Goal: Task Accomplishment & Management: Use online tool/utility

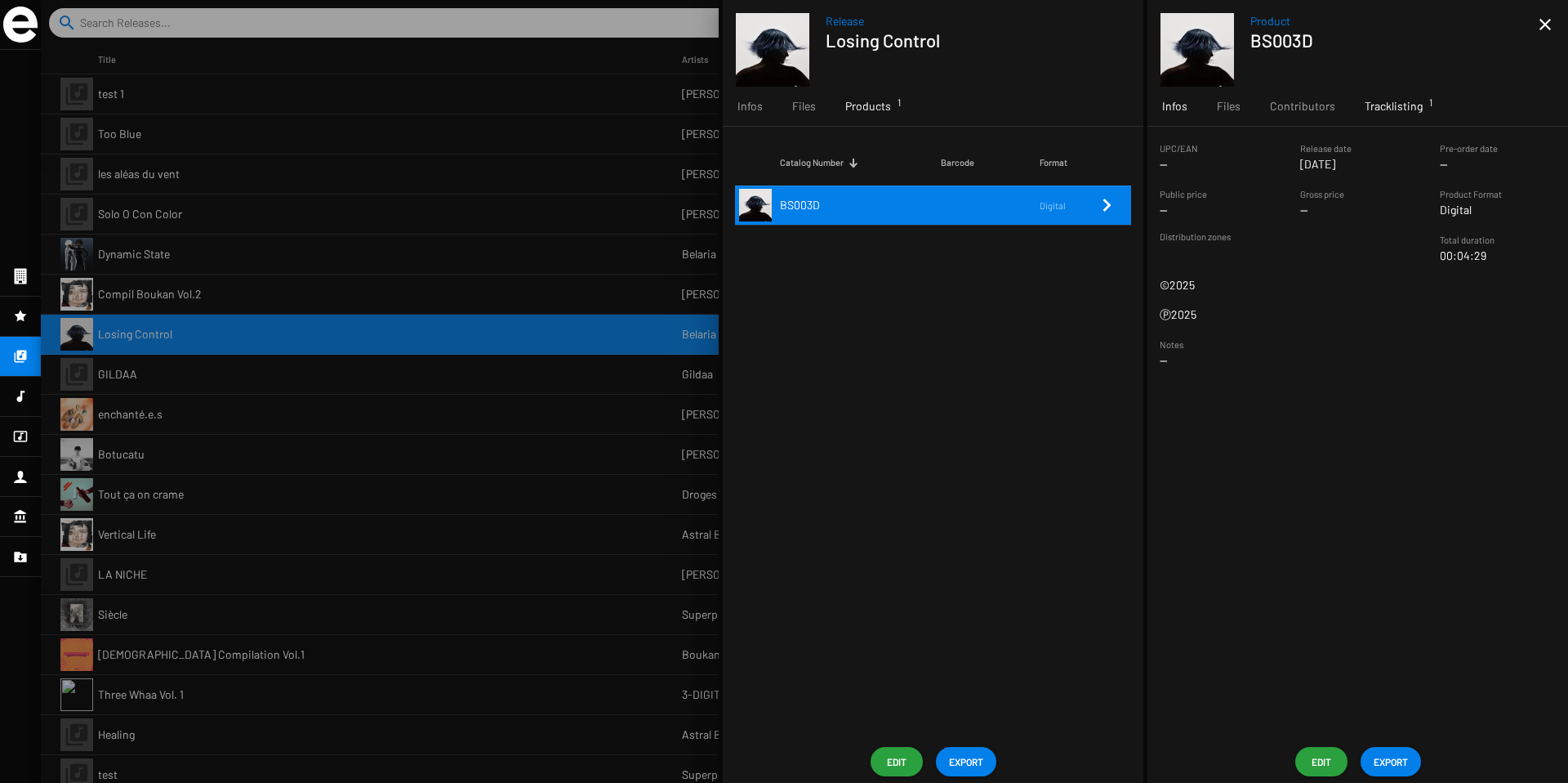
click at [1400, 112] on span "Tracklisting 1" at bounding box center [1393, 106] width 58 height 16
click at [748, 111] on span "Infos" at bounding box center [750, 106] width 25 height 16
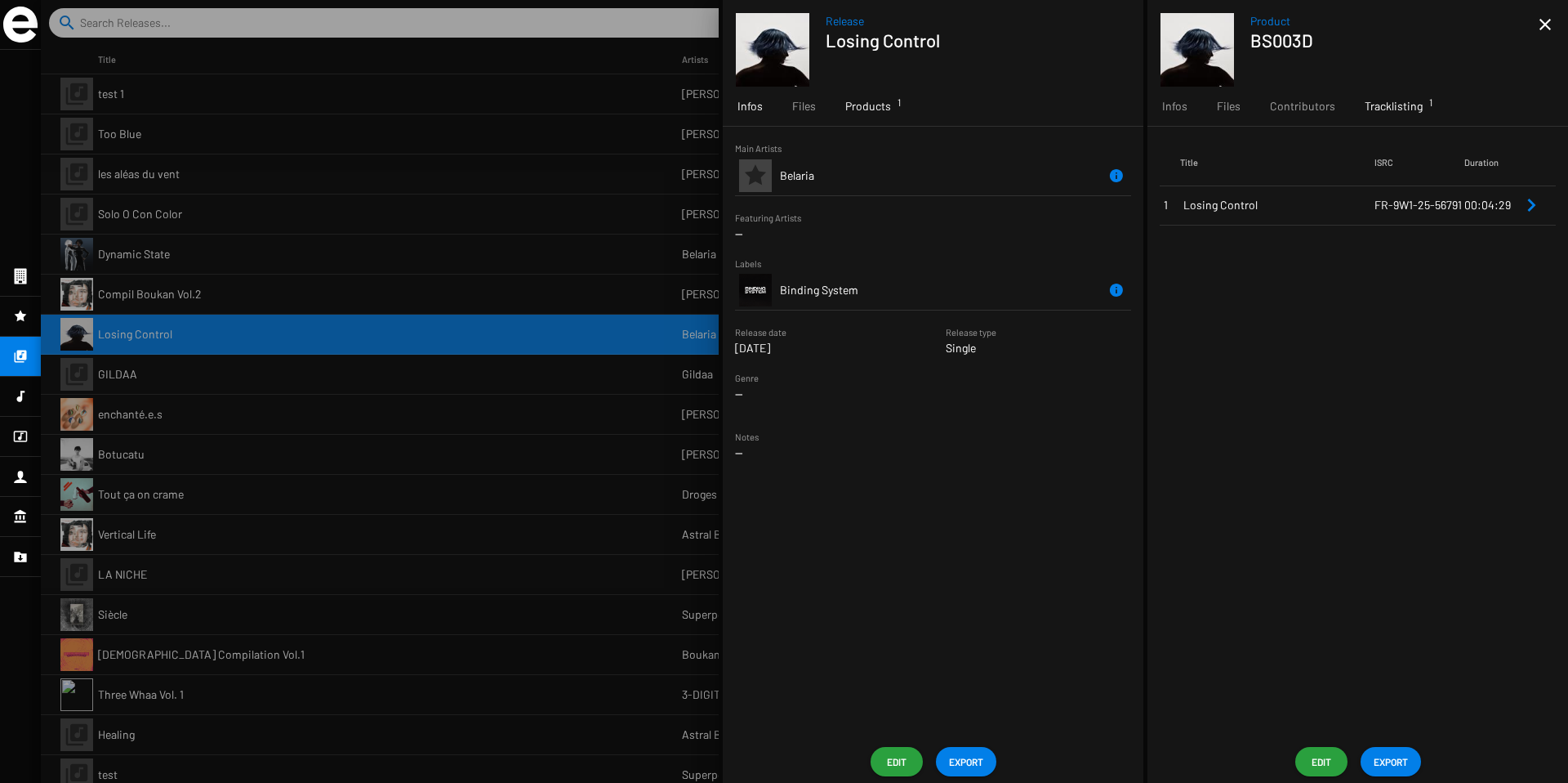
click at [864, 103] on span "Products 1" at bounding box center [867, 106] width 45 height 16
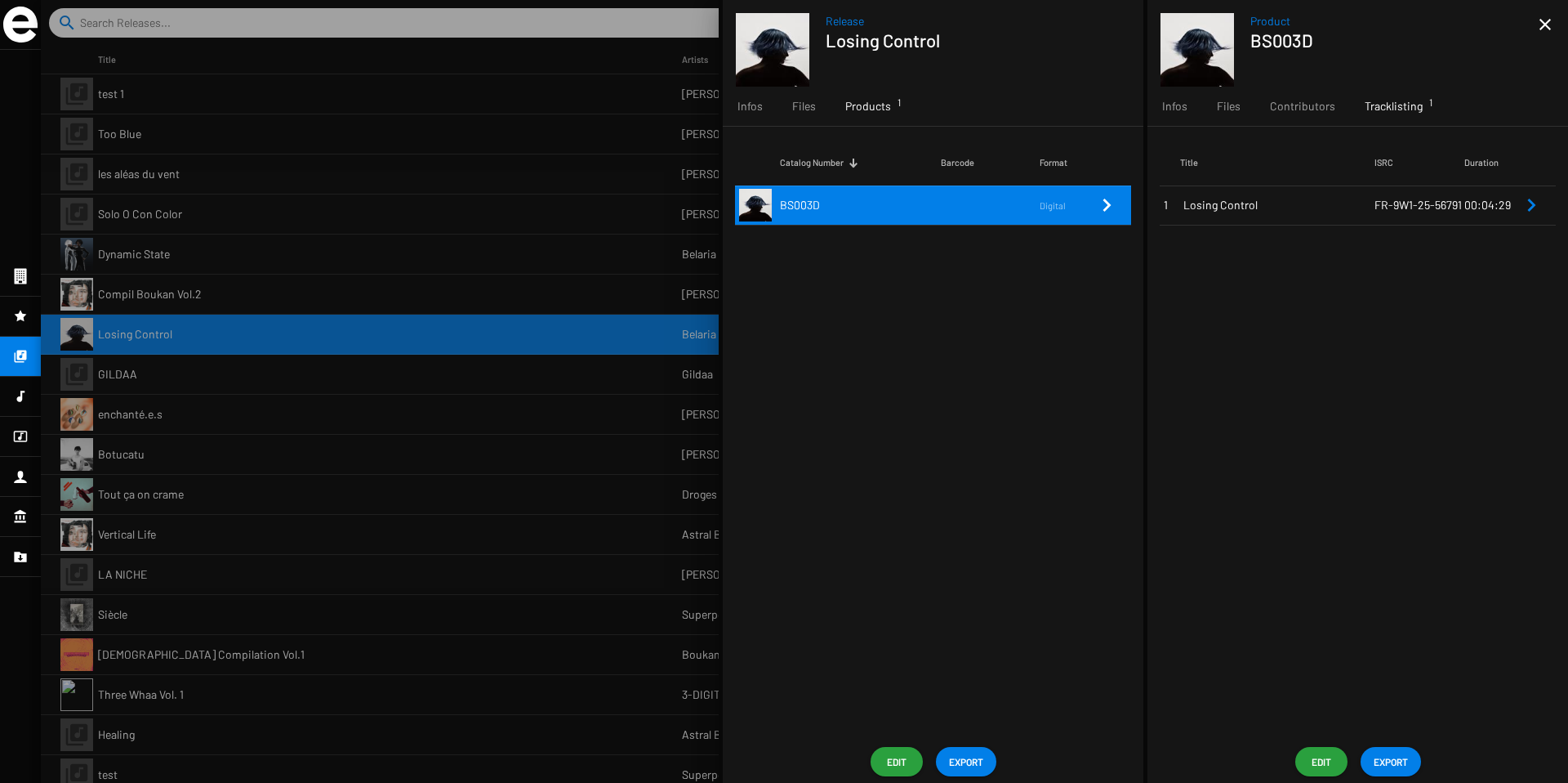
click at [1390, 107] on span "Tracklisting 1" at bounding box center [1393, 106] width 58 height 16
click at [1314, 766] on span "Edit" at bounding box center [1321, 761] width 26 height 29
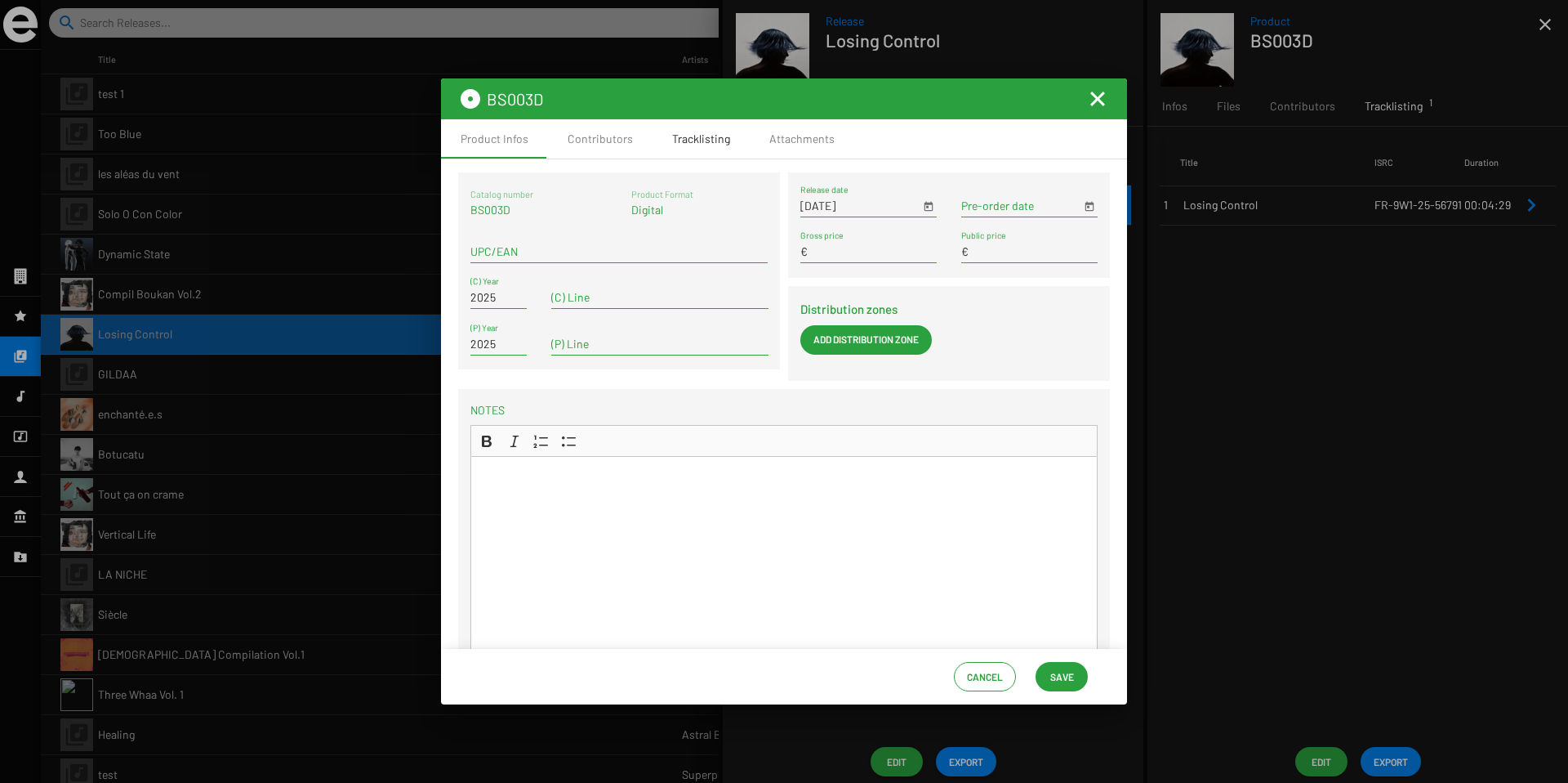
click at [688, 142] on div "Tracklisting" at bounding box center [701, 139] width 58 height 16
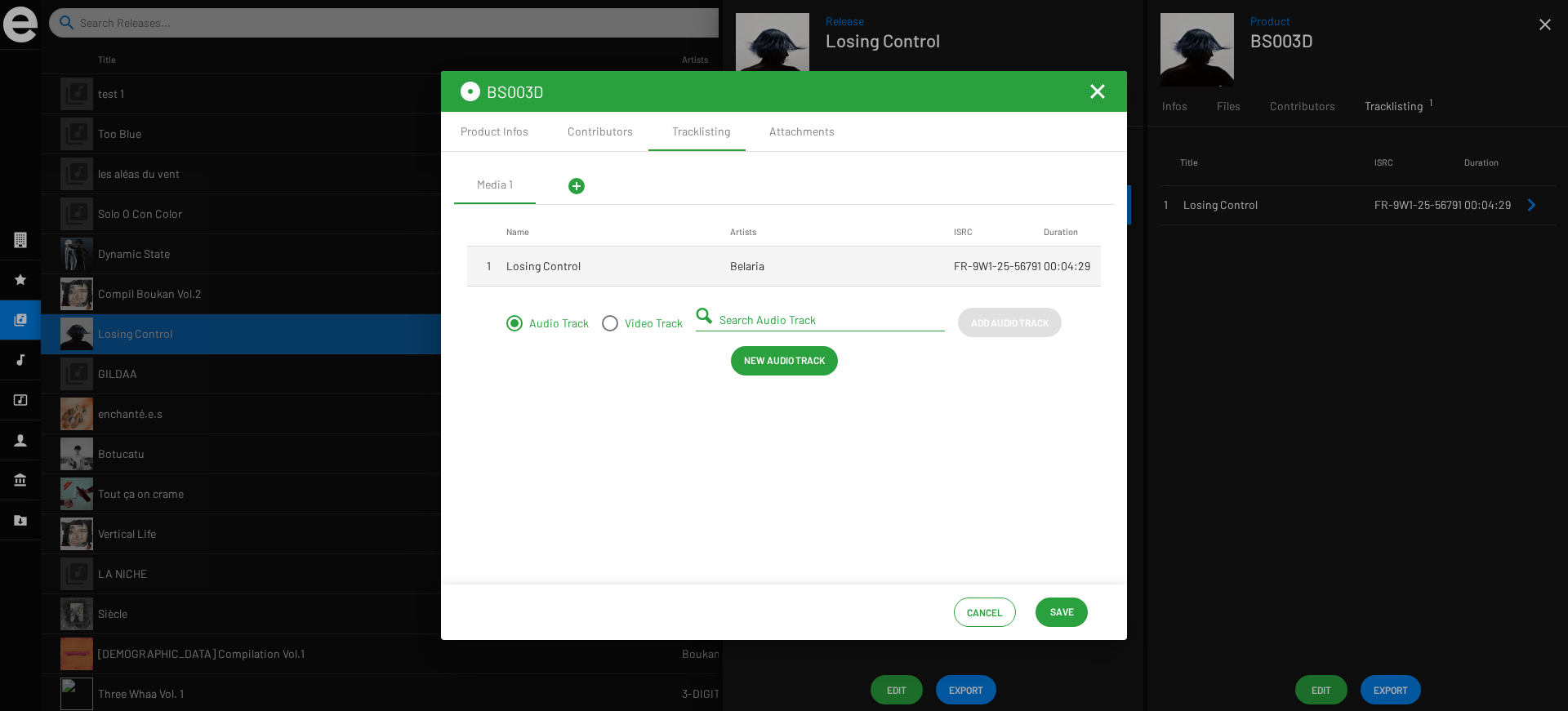
click at [1109, 93] on mat-toolbar "BS003D" at bounding box center [784, 92] width 686 height 41
click at [1097, 86] on mat-icon "Fermer la fenêtre" at bounding box center [1098, 92] width 20 height 20
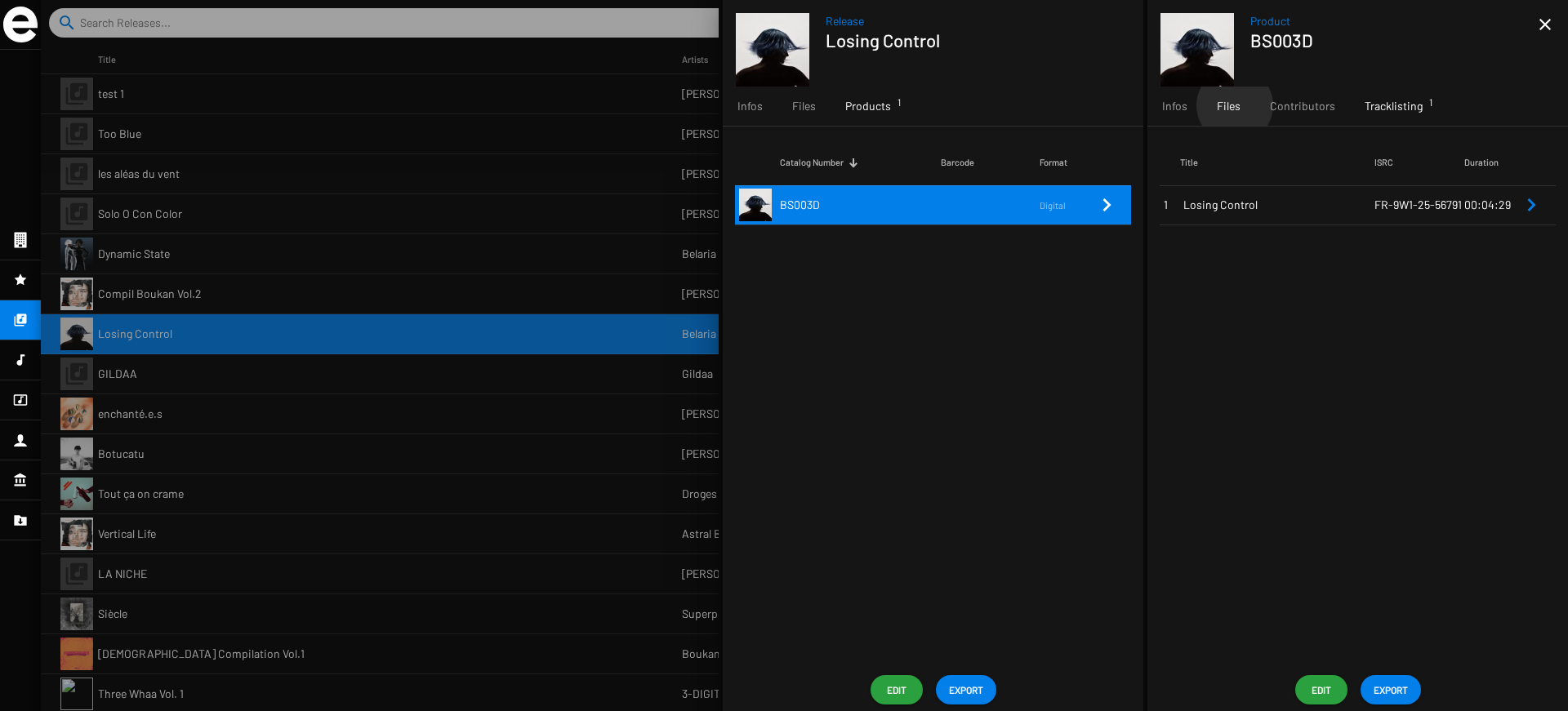
click at [1235, 105] on span "Files" at bounding box center [1228, 106] width 24 height 16
click at [1555, 10] on app-overview-header "Product BS003D close" at bounding box center [1358, 43] width 421 height 86
click at [1553, 22] on mat-icon "close" at bounding box center [1546, 24] width 20 height 20
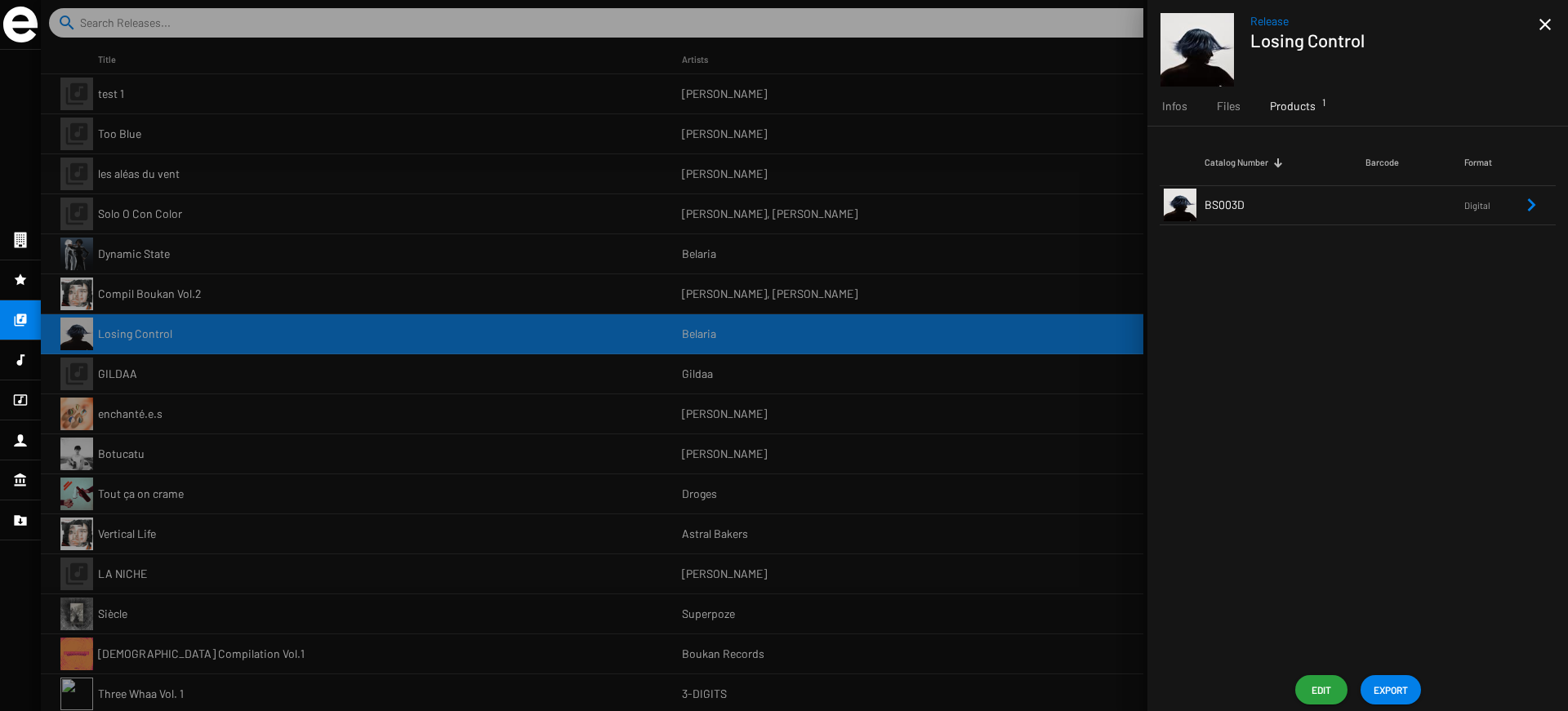
click at [426, 428] on div at bounding box center [804, 356] width 1527 height 711
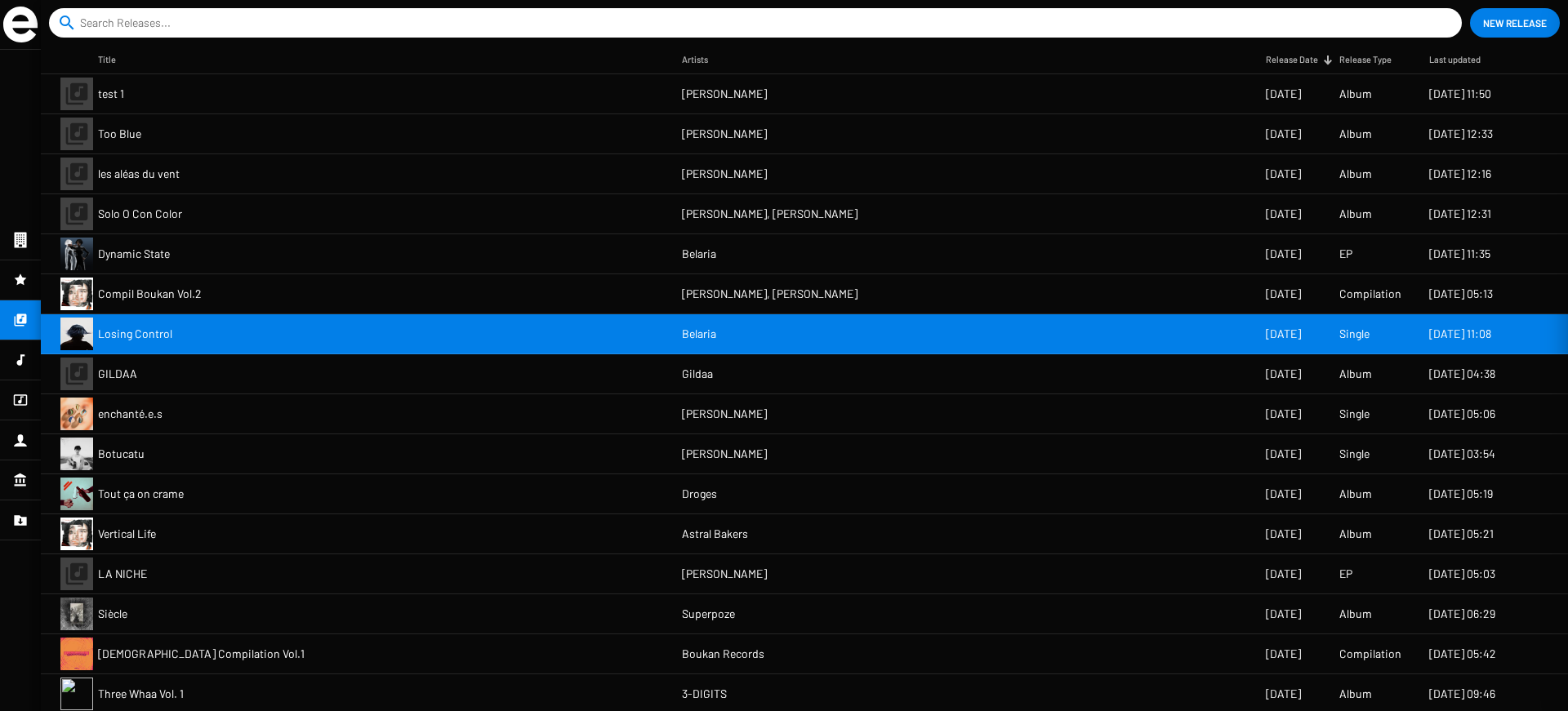
click at [405, 479] on mat-cell "Tout ça on crame" at bounding box center [390, 494] width 584 height 39
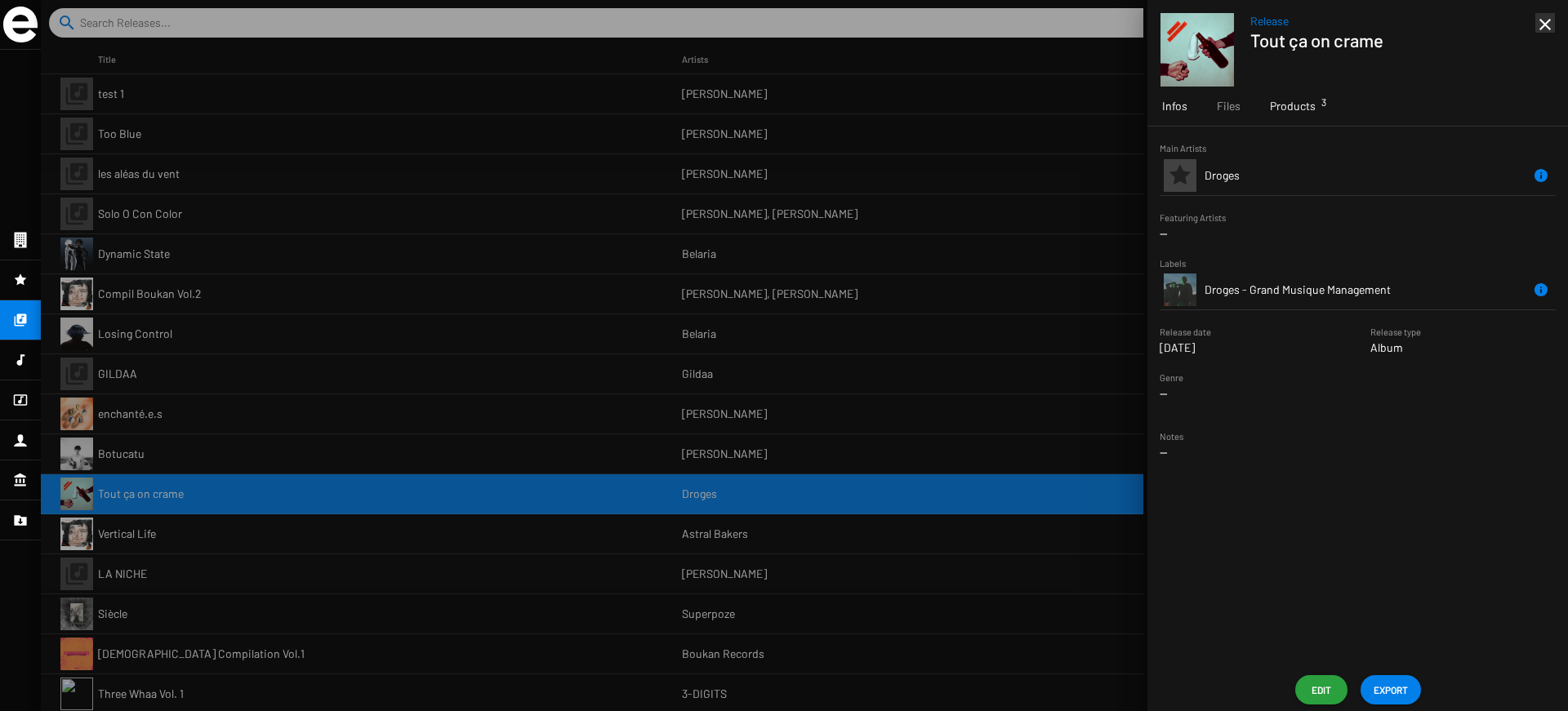
click at [1304, 103] on span "Products 3" at bounding box center [1293, 106] width 45 height 16
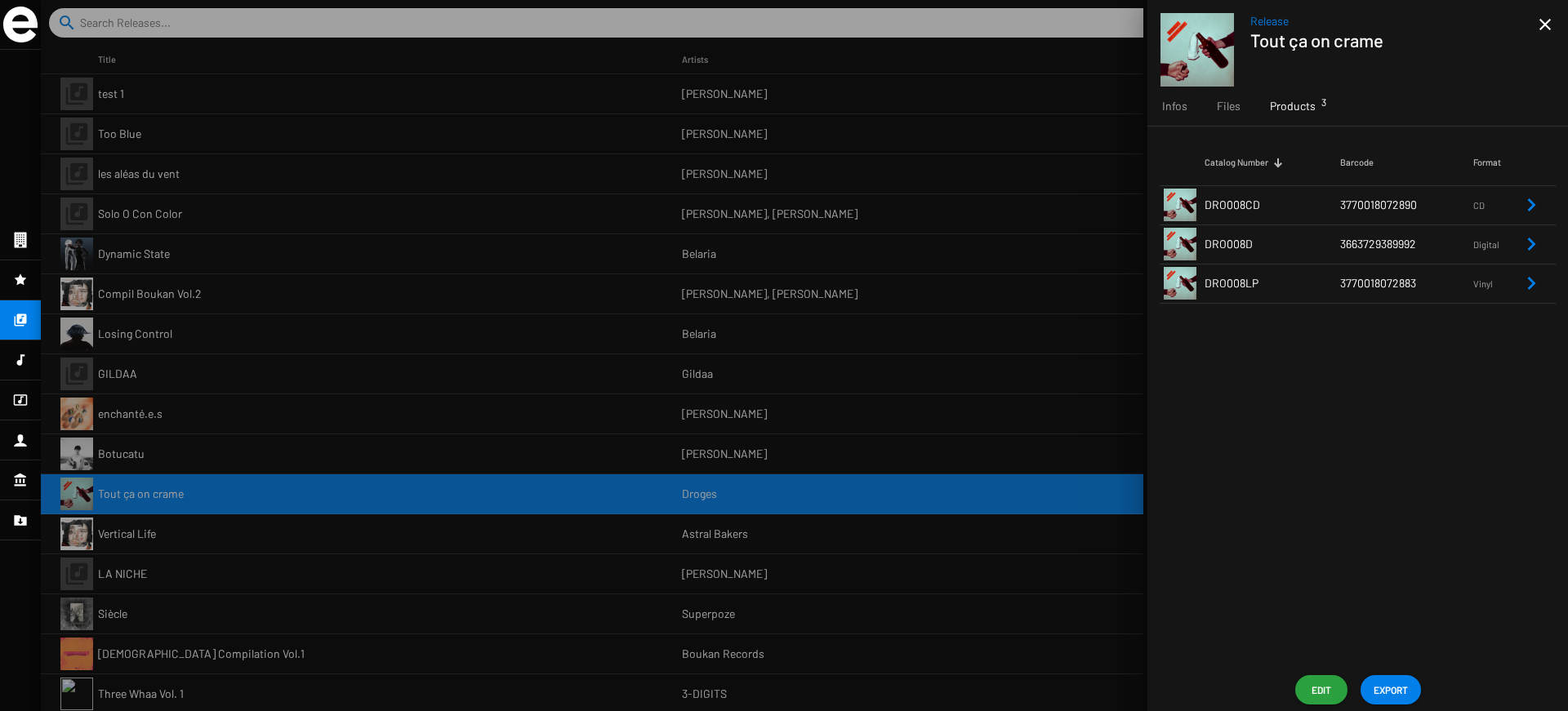
click at [1329, 243] on td "DRO008D" at bounding box center [1273, 244] width 135 height 39
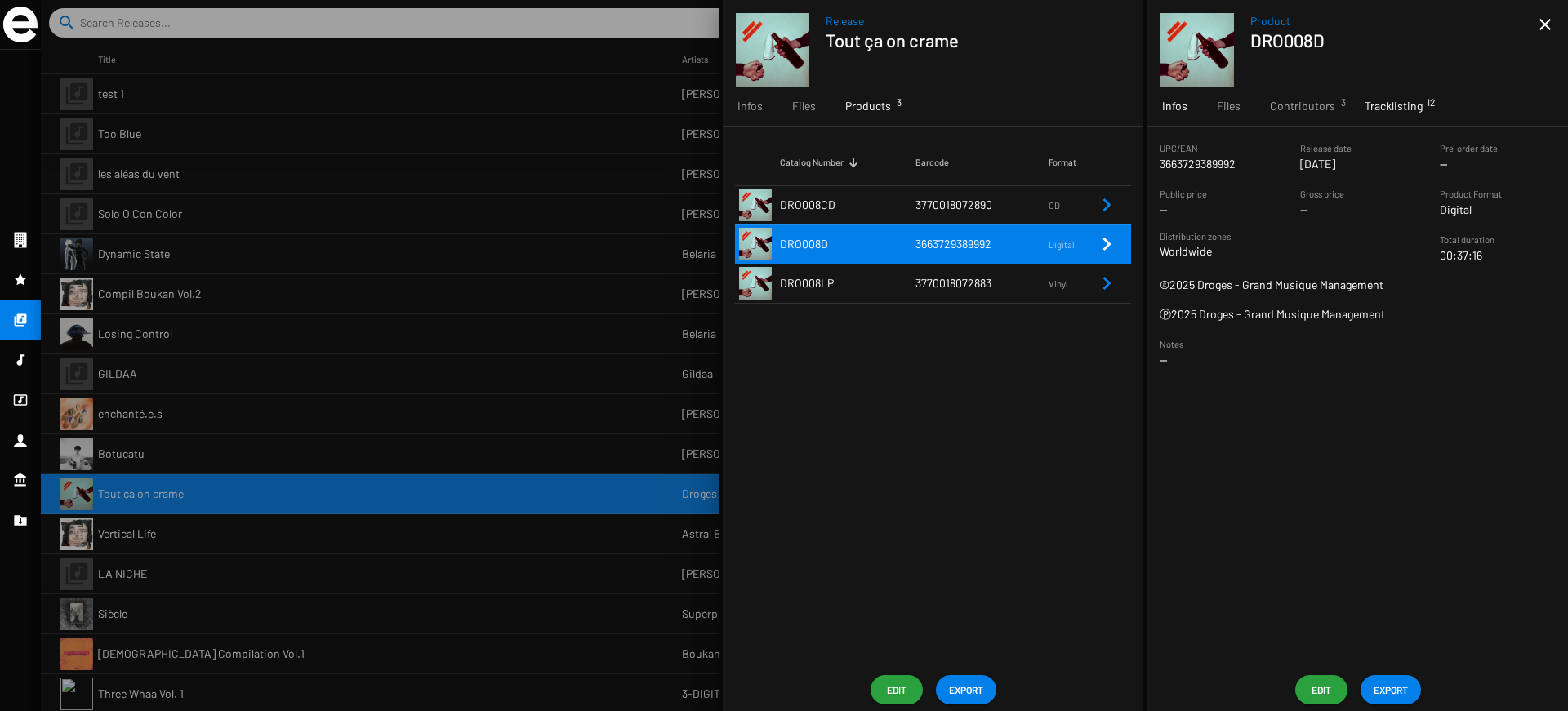
click at [1377, 112] on span "Tracklisting 12" at bounding box center [1393, 106] width 58 height 16
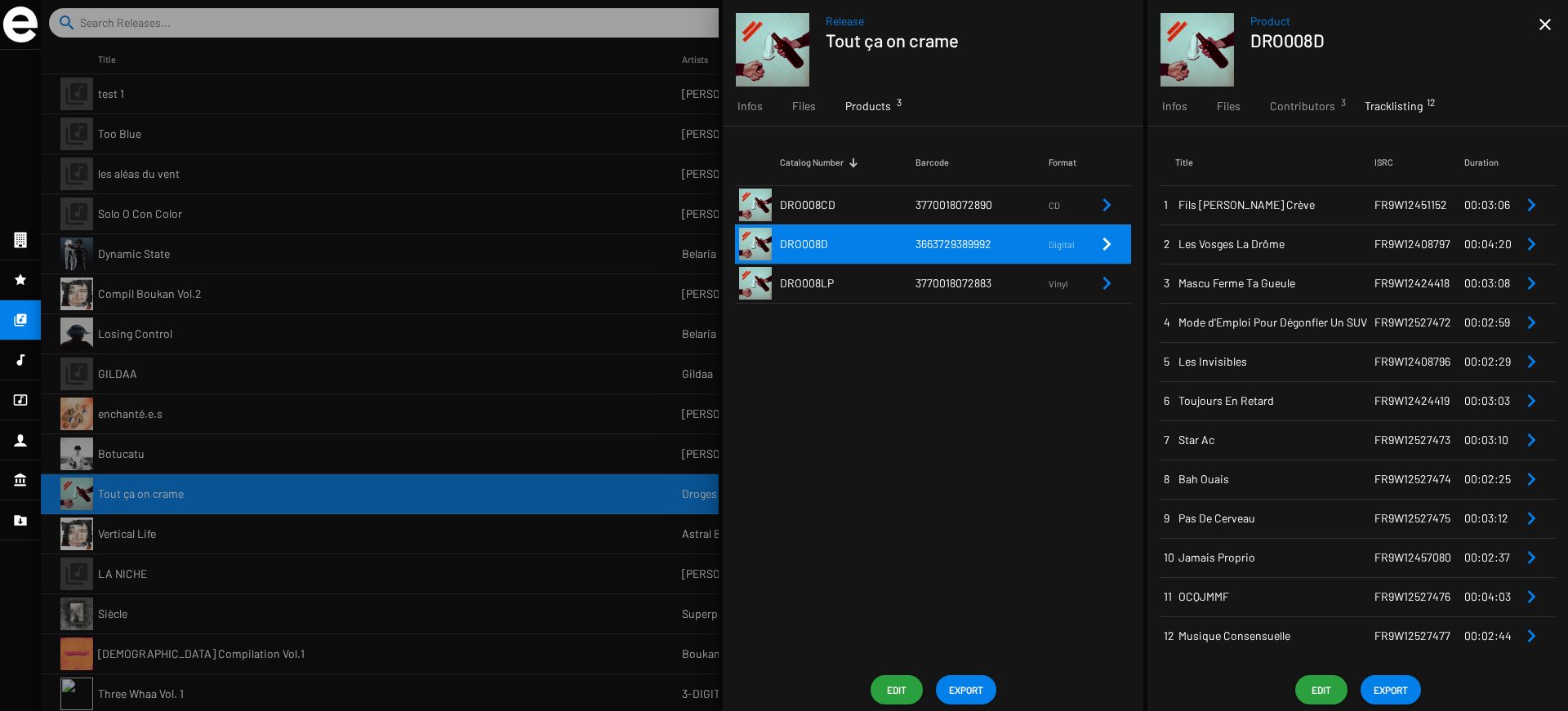
click at [1326, 209] on span "Fils [PERSON_NAME] Crève" at bounding box center [1277, 205] width 196 height 16
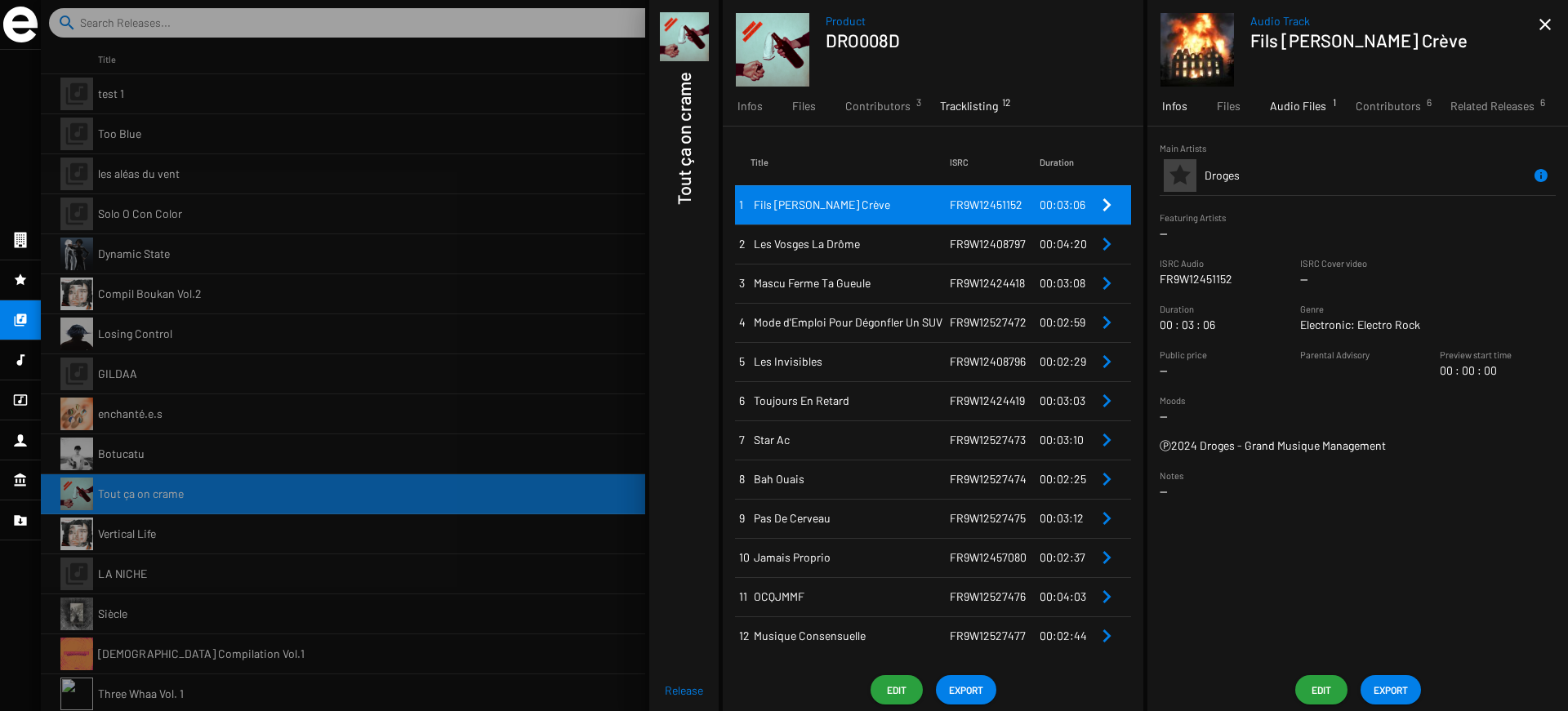
click at [1306, 110] on span "Audio Files 1" at bounding box center [1298, 106] width 56 height 16
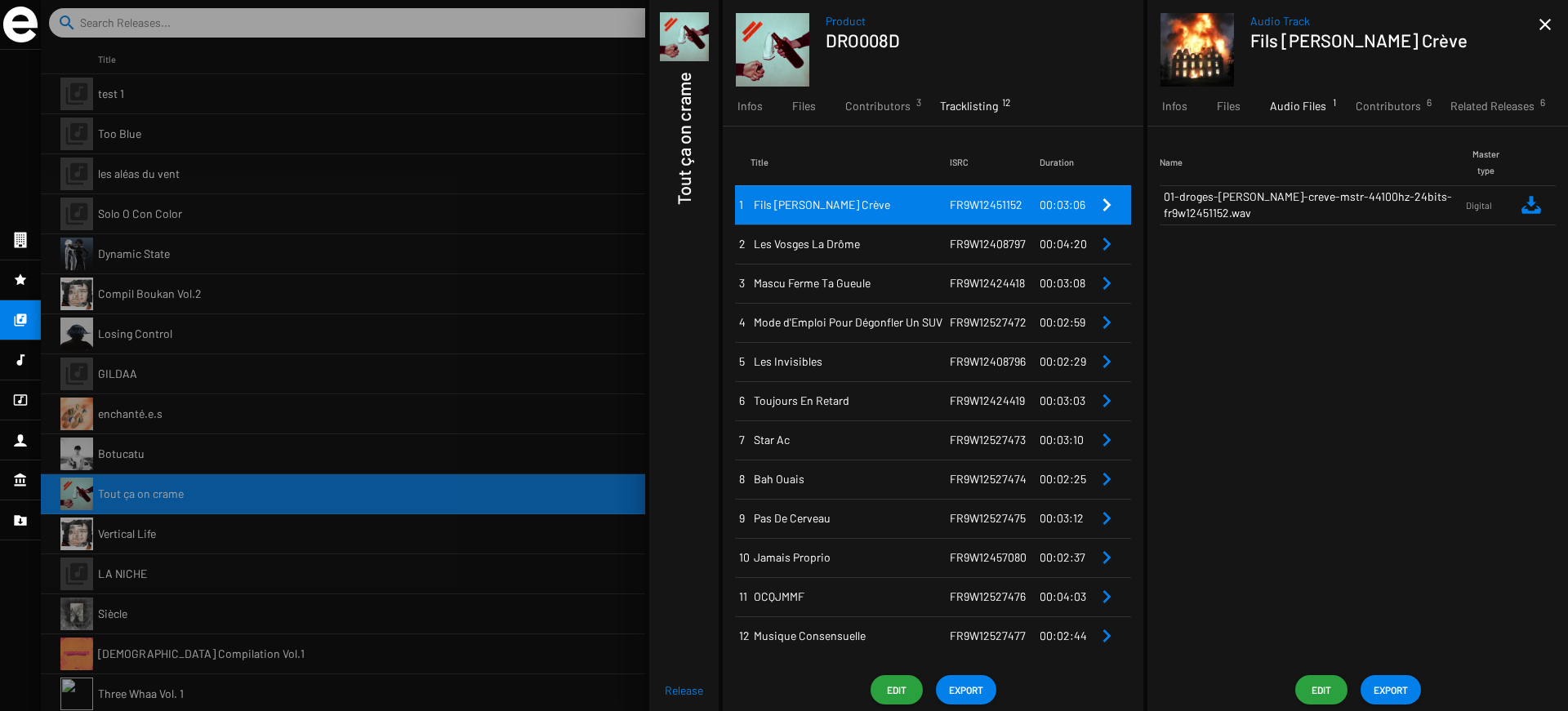
click at [1321, 707] on div "Audio Track Fils [PERSON_NAME] Crève close Infos Files Audio Files 1 Contributo…" at bounding box center [1358, 356] width 421 height 711
click at [1321, 693] on span "Edit" at bounding box center [1321, 690] width 26 height 29
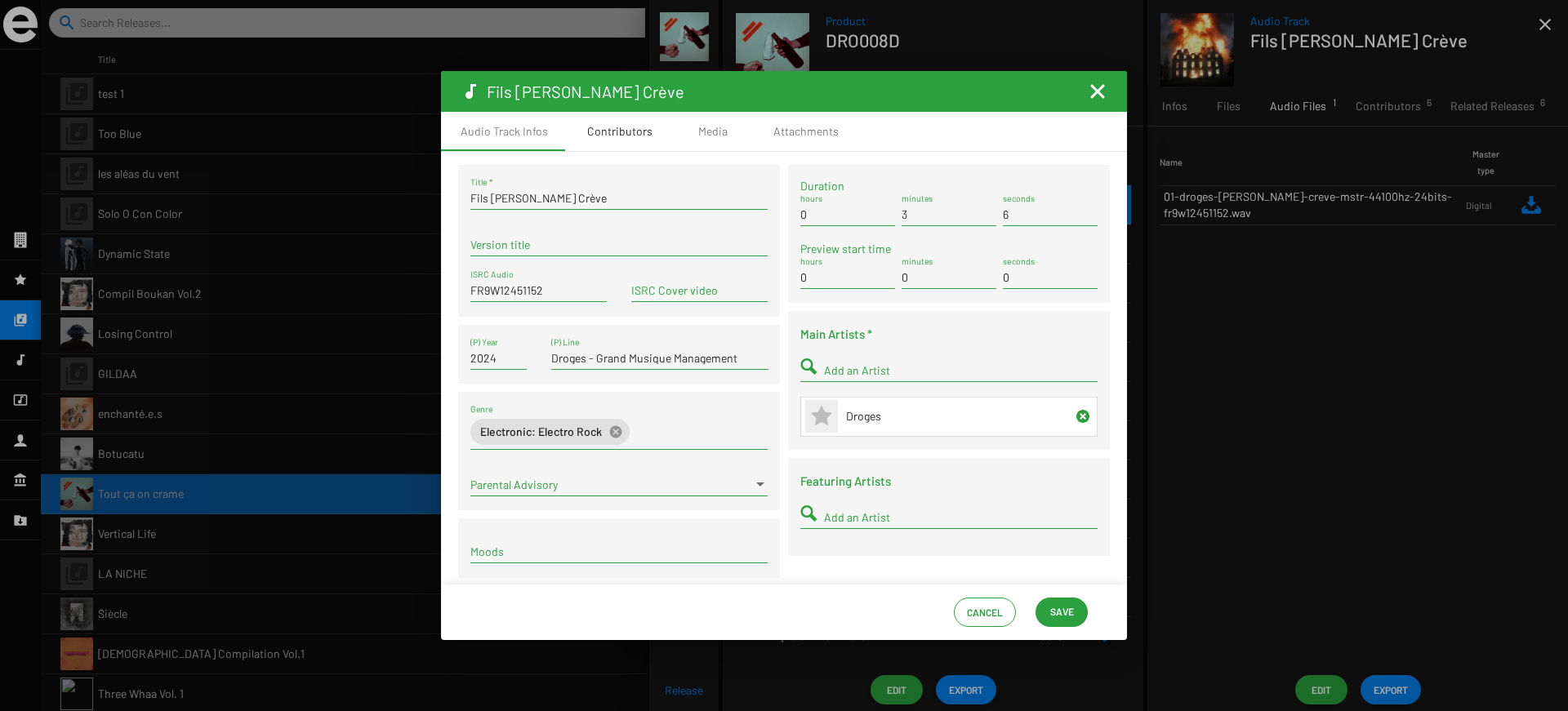
click at [602, 131] on div "Contributors" at bounding box center [620, 131] width 65 height 16
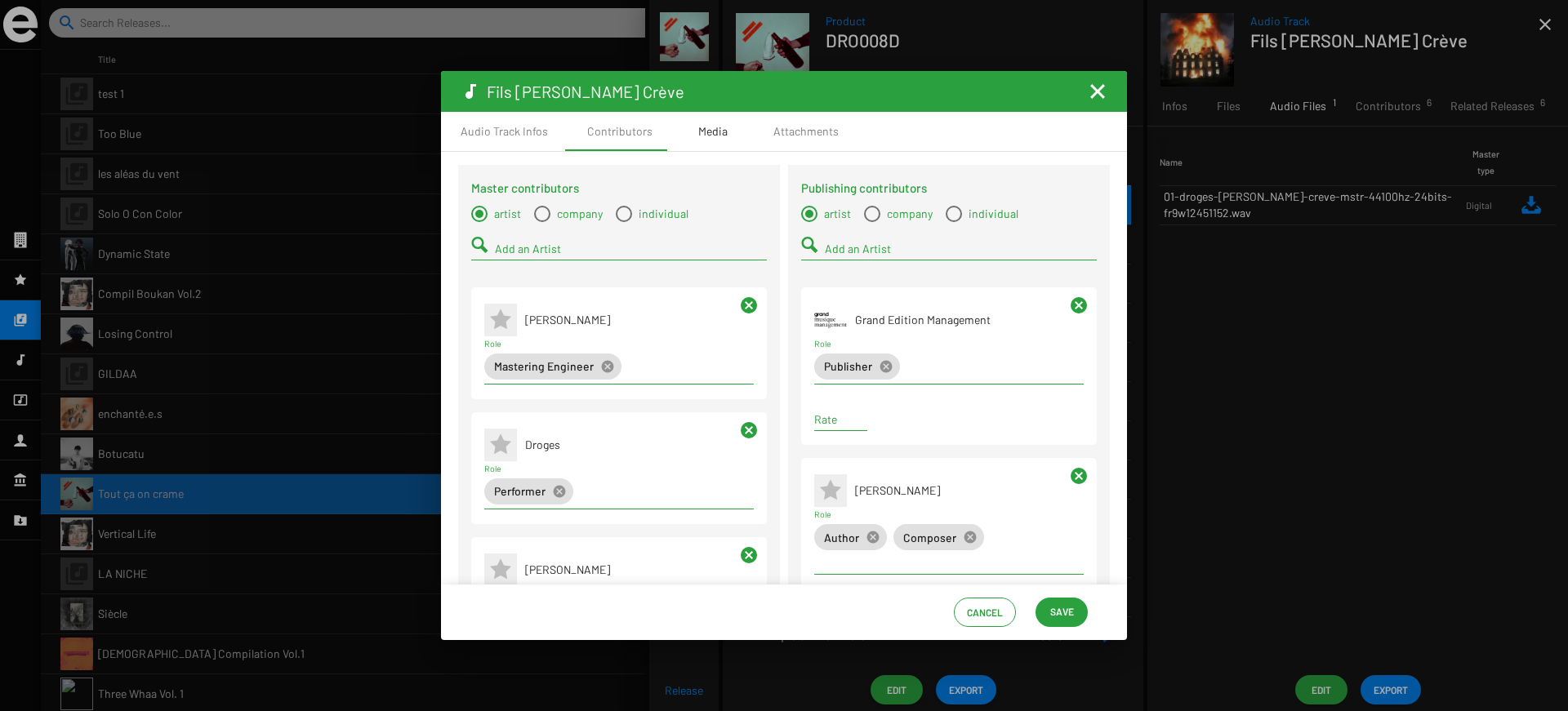
click at [692, 135] on div "Media" at bounding box center [713, 132] width 82 height 39
